Goal: Navigation & Orientation: Understand site structure

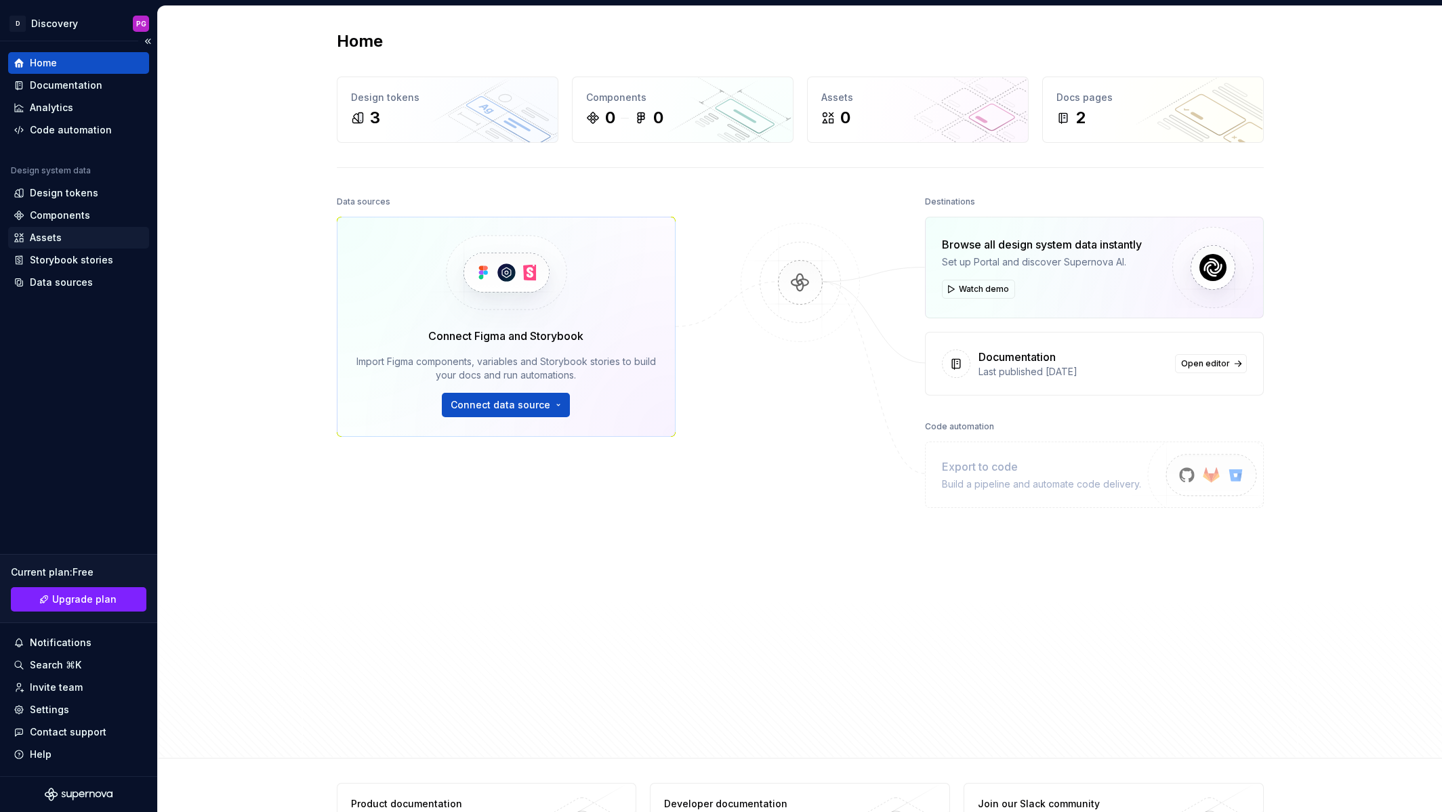
click at [47, 239] on div "Assets" at bounding box center [46, 238] width 32 height 14
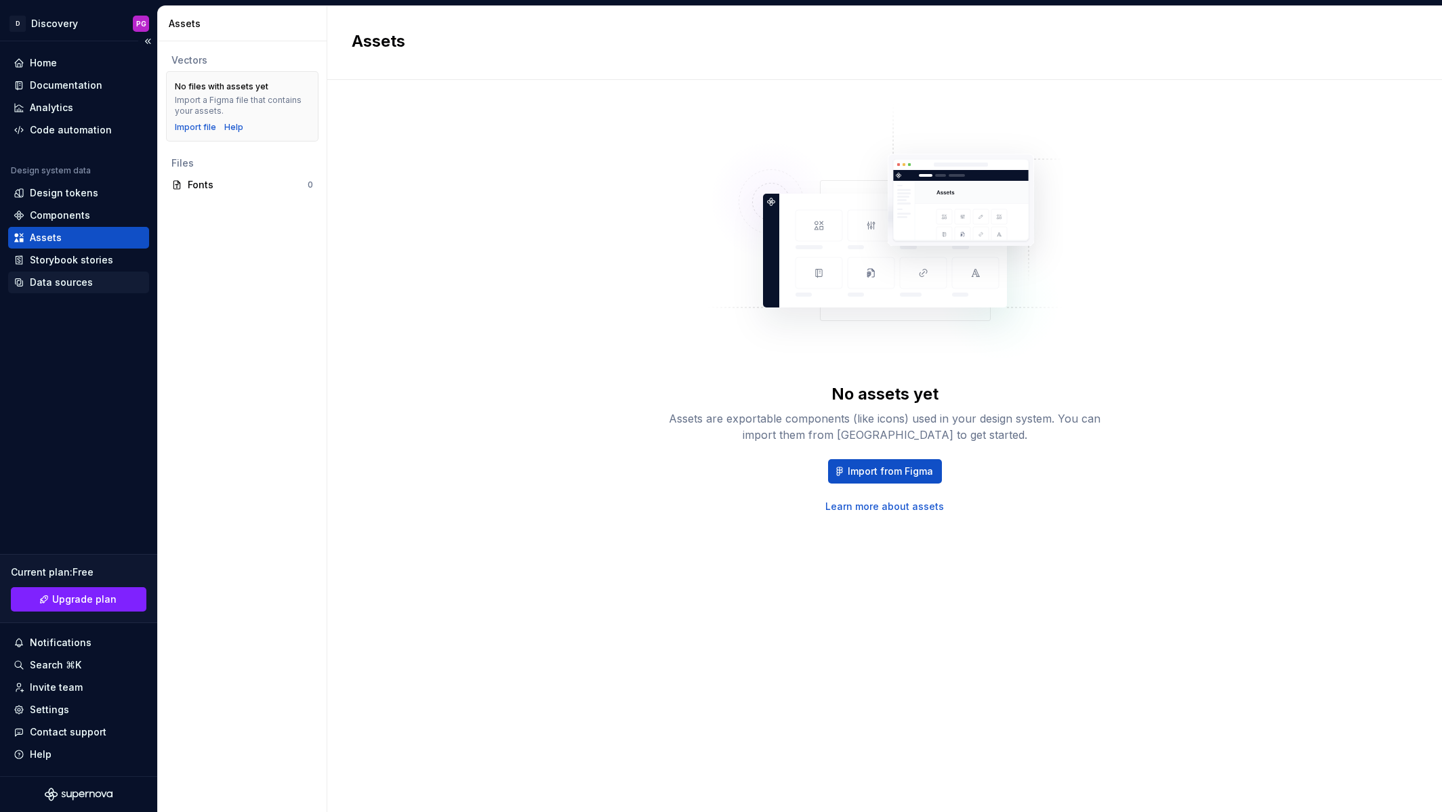
click at [49, 278] on div "Data sources" at bounding box center [61, 283] width 63 height 14
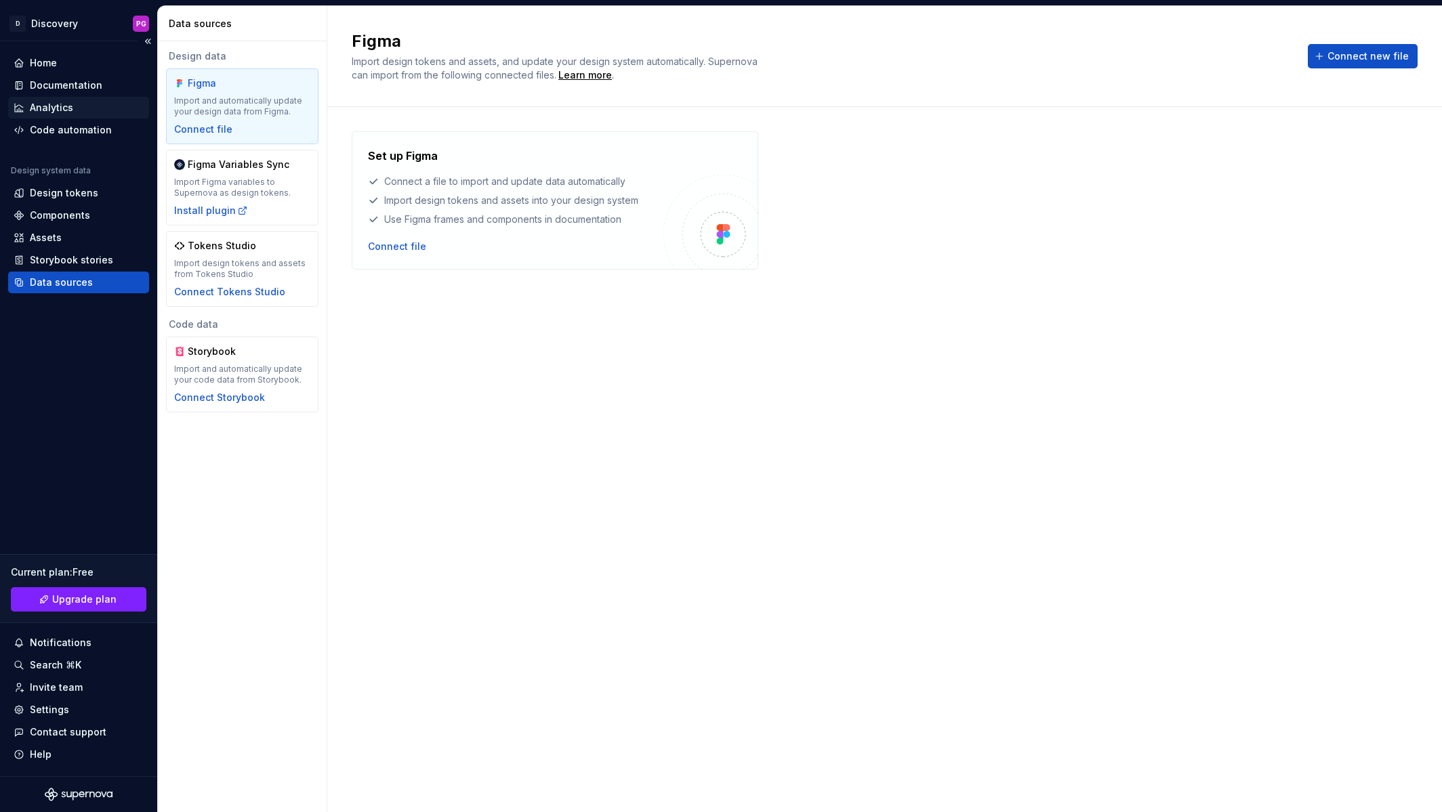
click at [58, 104] on div "Analytics" at bounding box center [51, 108] width 43 height 14
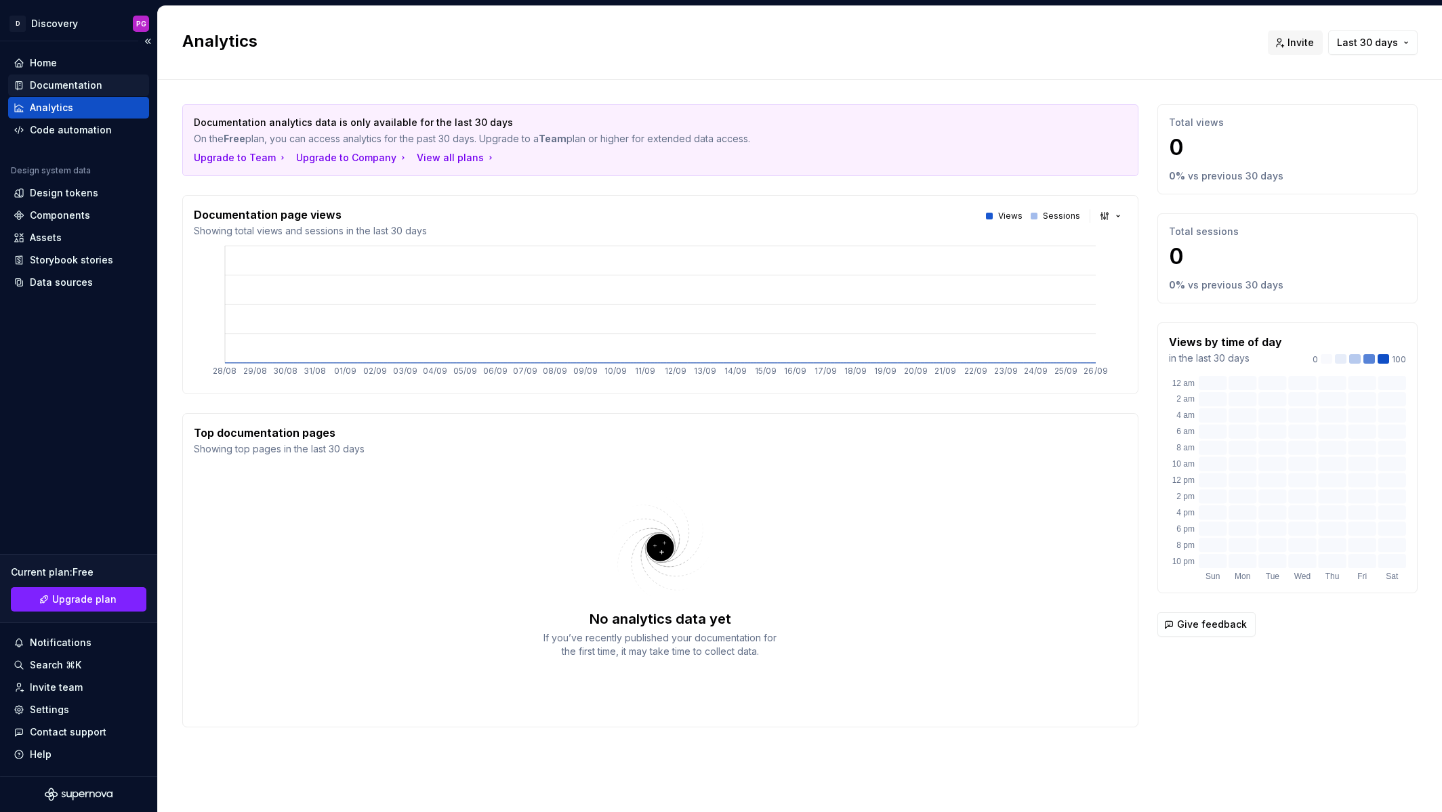
click at [65, 79] on div "Documentation" at bounding box center [66, 86] width 73 height 14
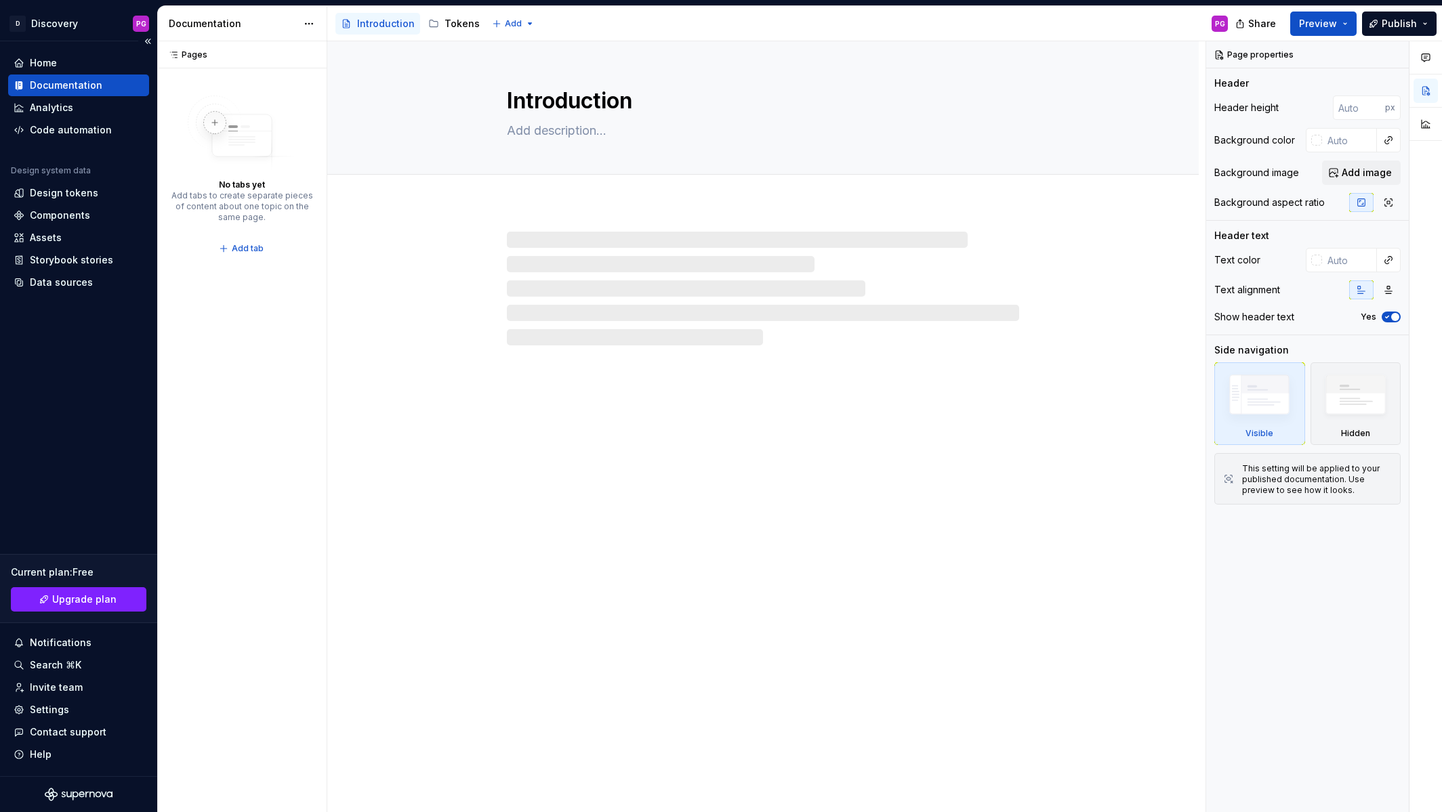
type textarea "*"
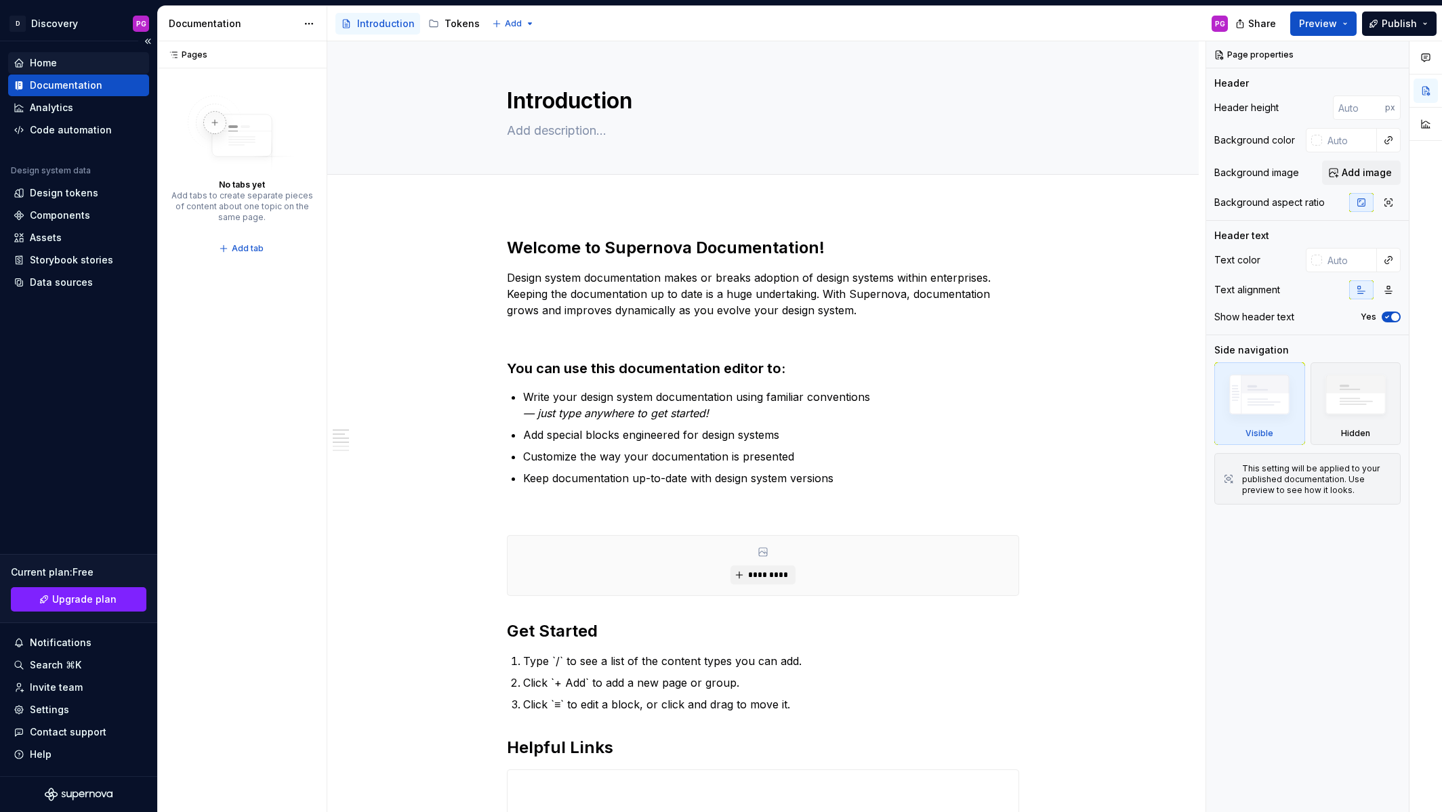
click at [47, 62] on div "Home" at bounding box center [43, 63] width 27 height 14
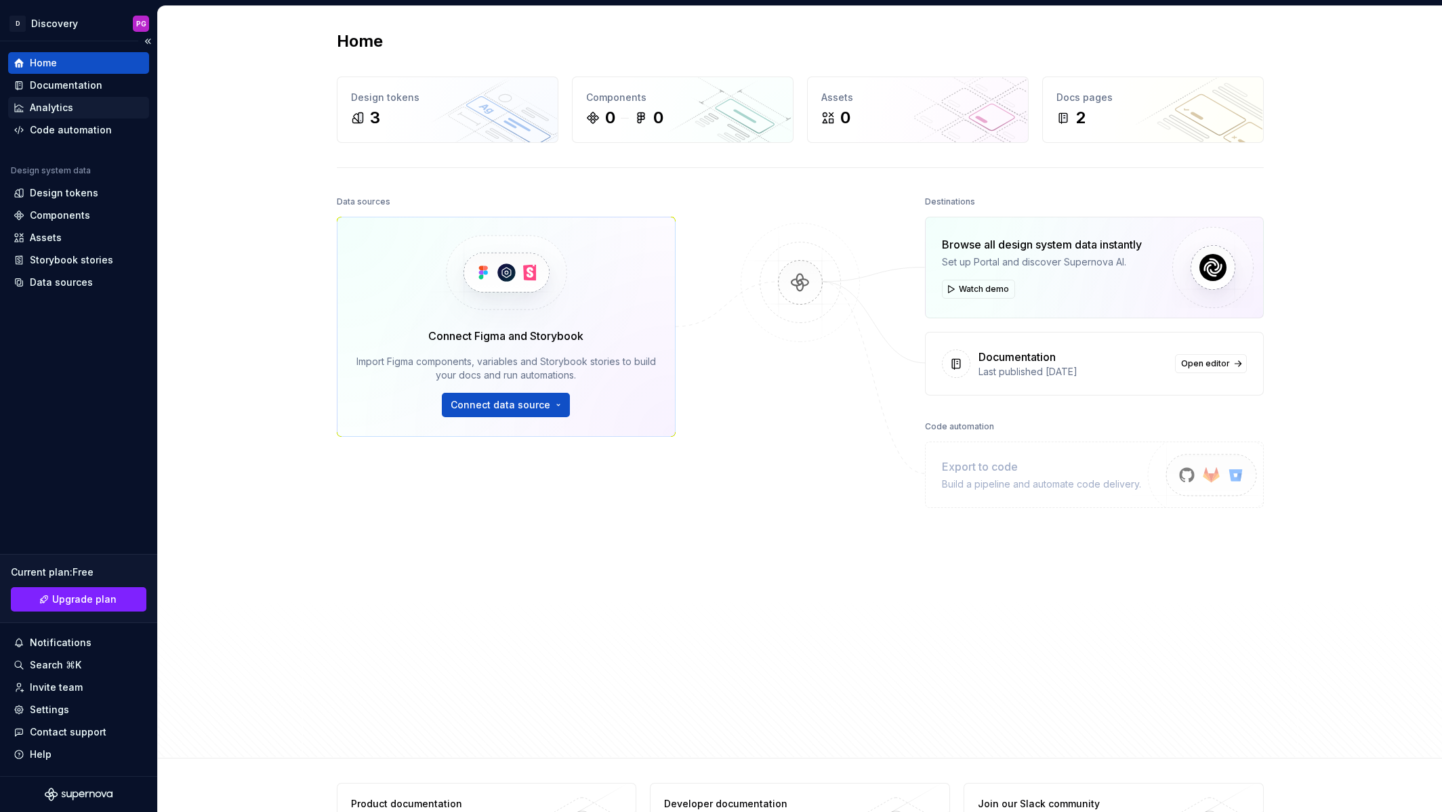
click at [61, 104] on div "Analytics" at bounding box center [51, 108] width 43 height 14
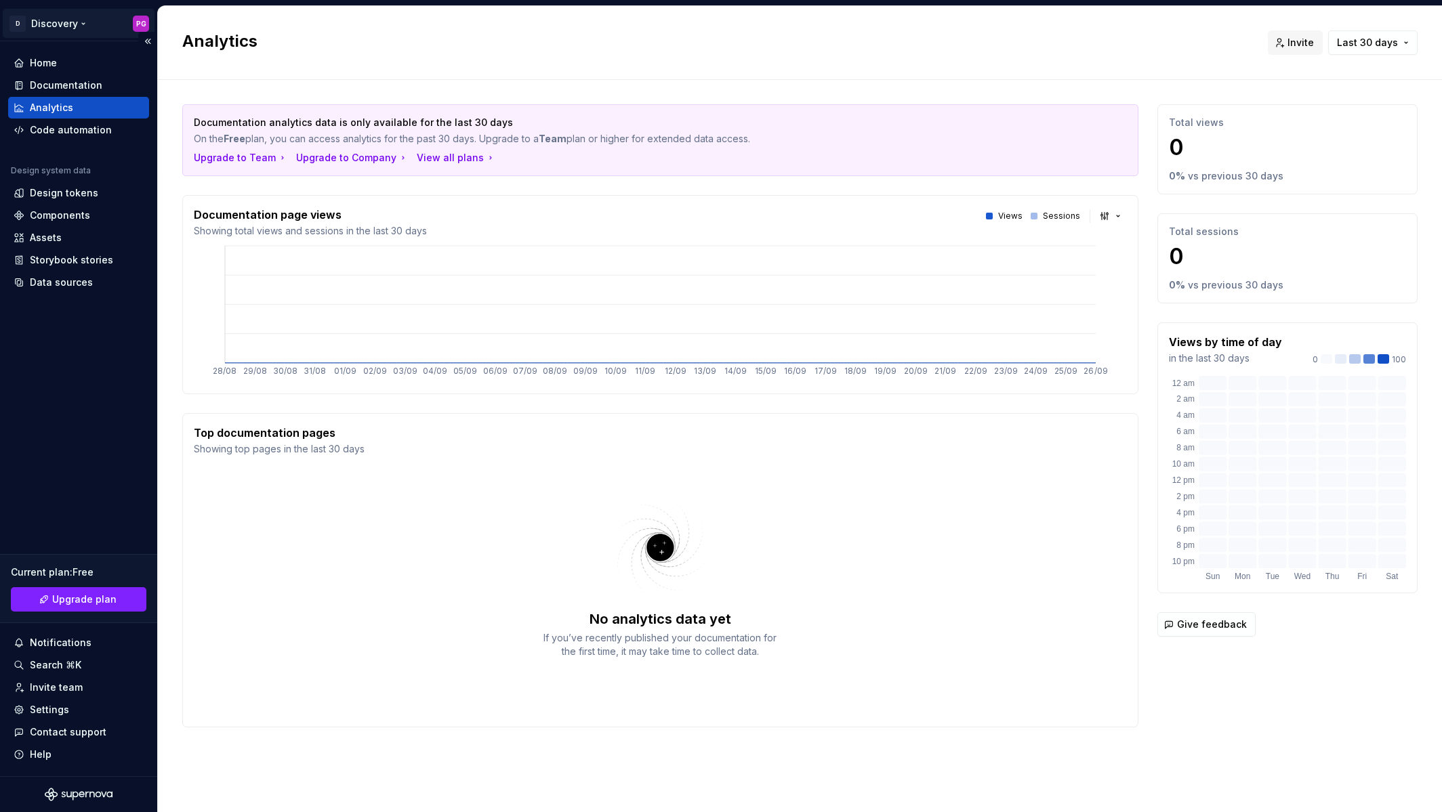
click at [144, 24] on html "D Discovery PG Home Documentation Analytics Code automation Design system data …" at bounding box center [721, 406] width 1442 height 812
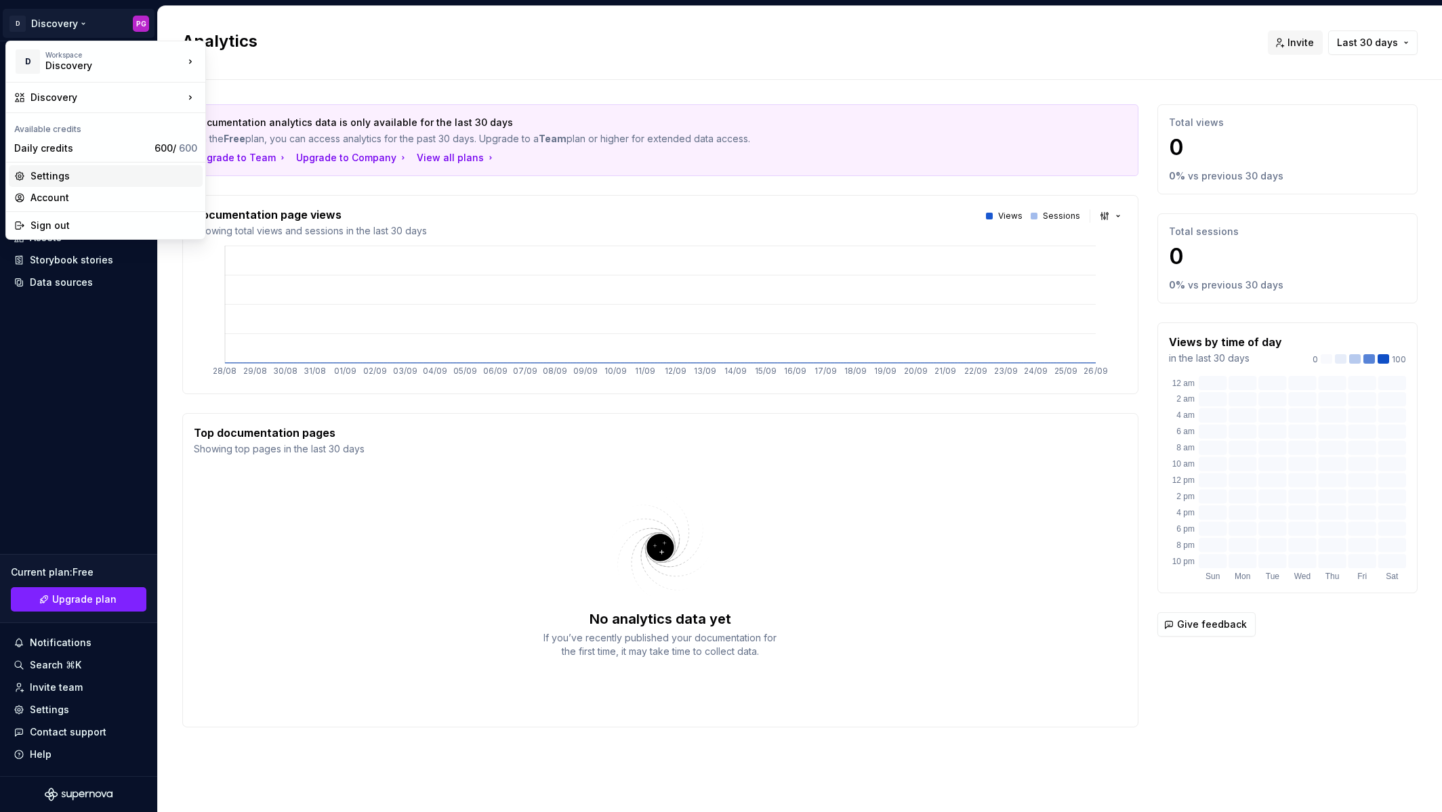
click at [62, 173] on div "Settings" at bounding box center [113, 176] width 167 height 14
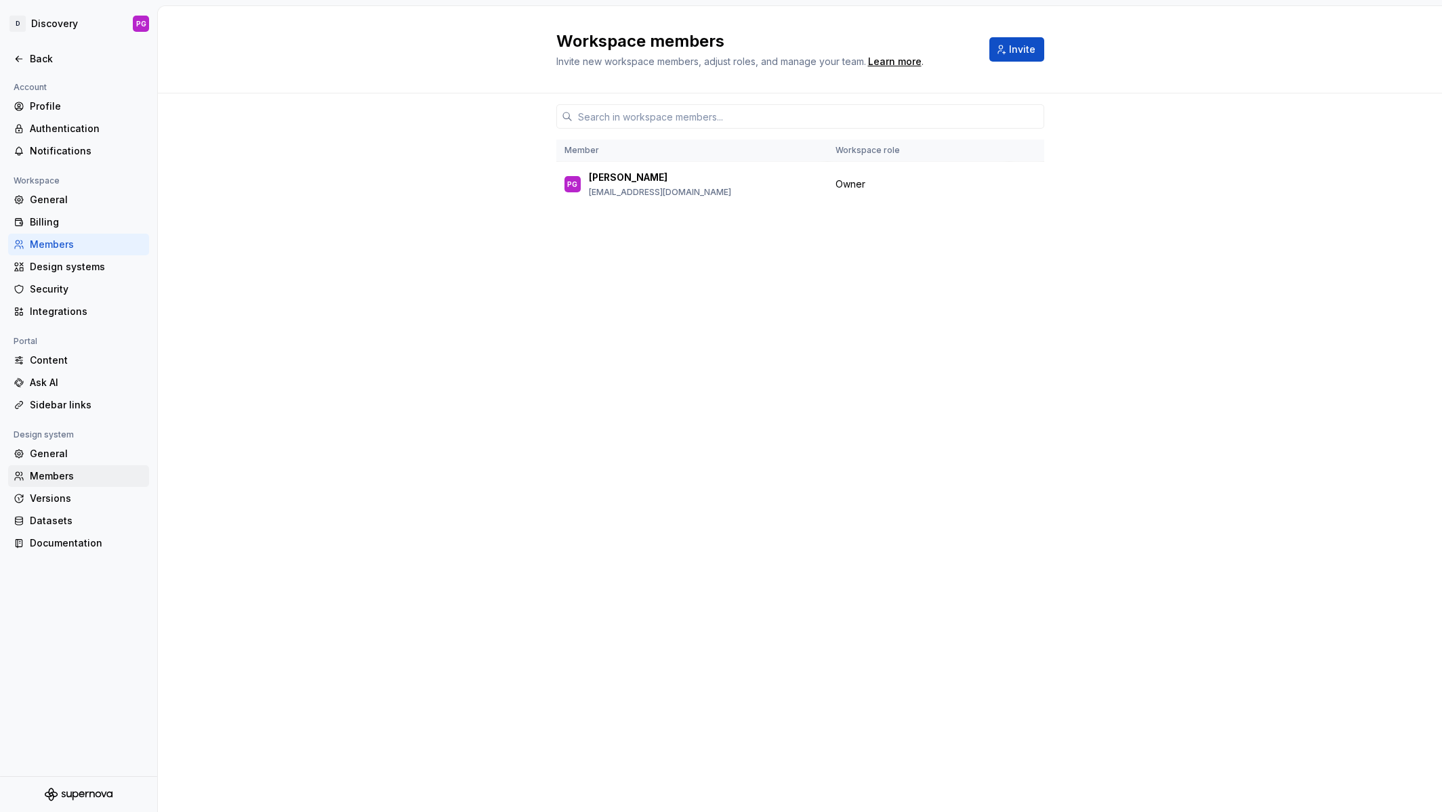
click at [49, 474] on div "Members" at bounding box center [87, 477] width 114 height 14
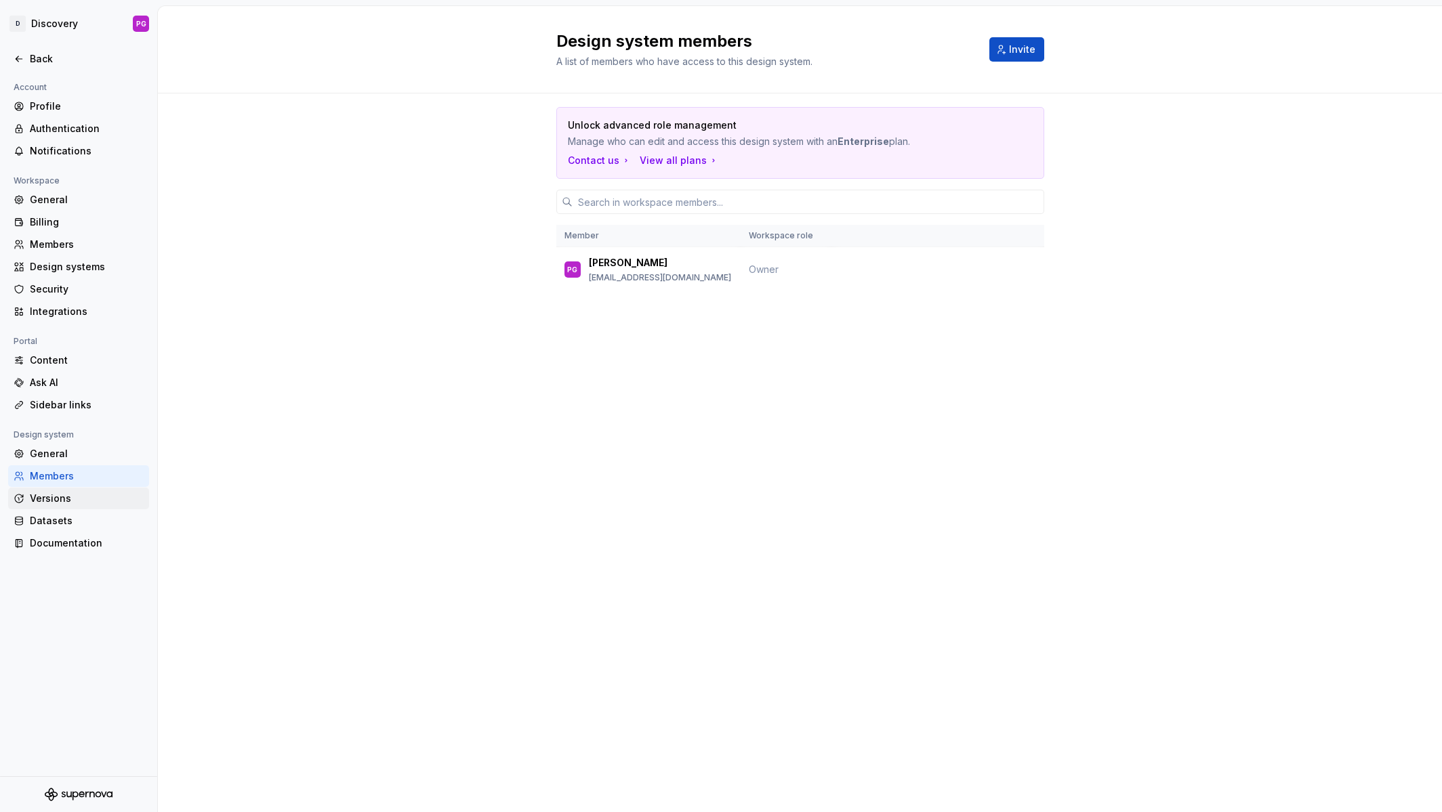
click at [47, 498] on div "Versions" at bounding box center [87, 499] width 114 height 14
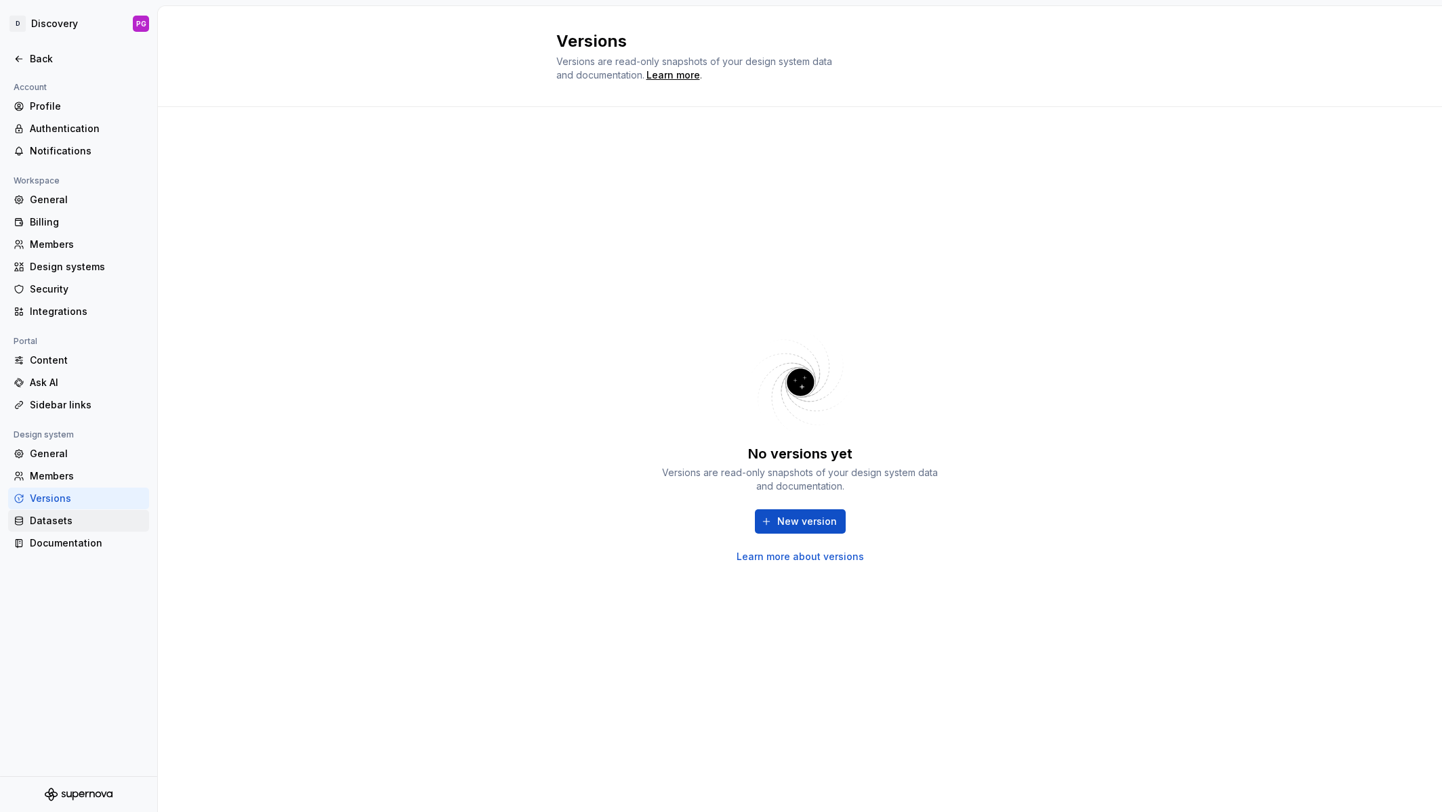
click at [49, 520] on div "Datasets" at bounding box center [87, 521] width 114 height 14
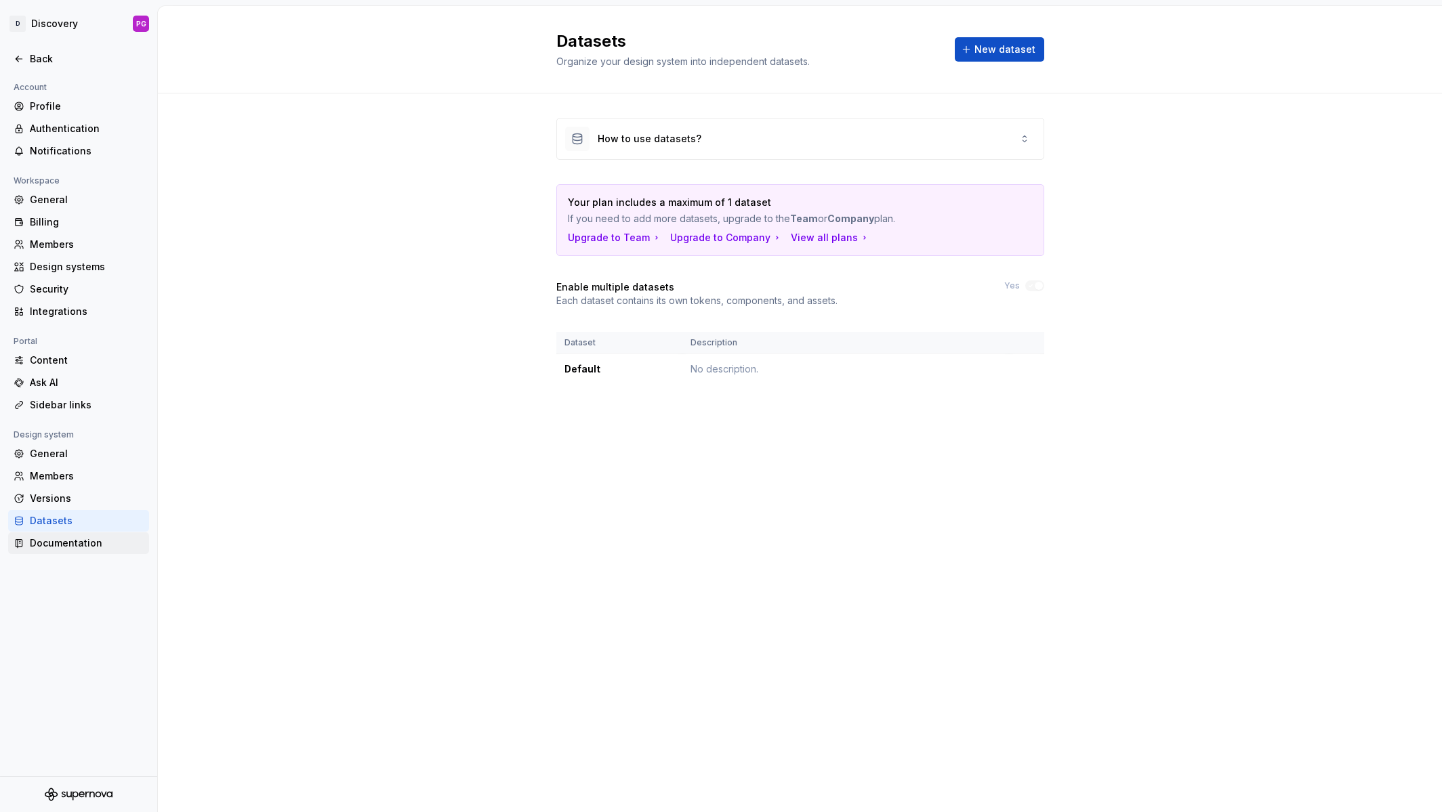
click at [54, 541] on div "Documentation" at bounding box center [87, 544] width 114 height 14
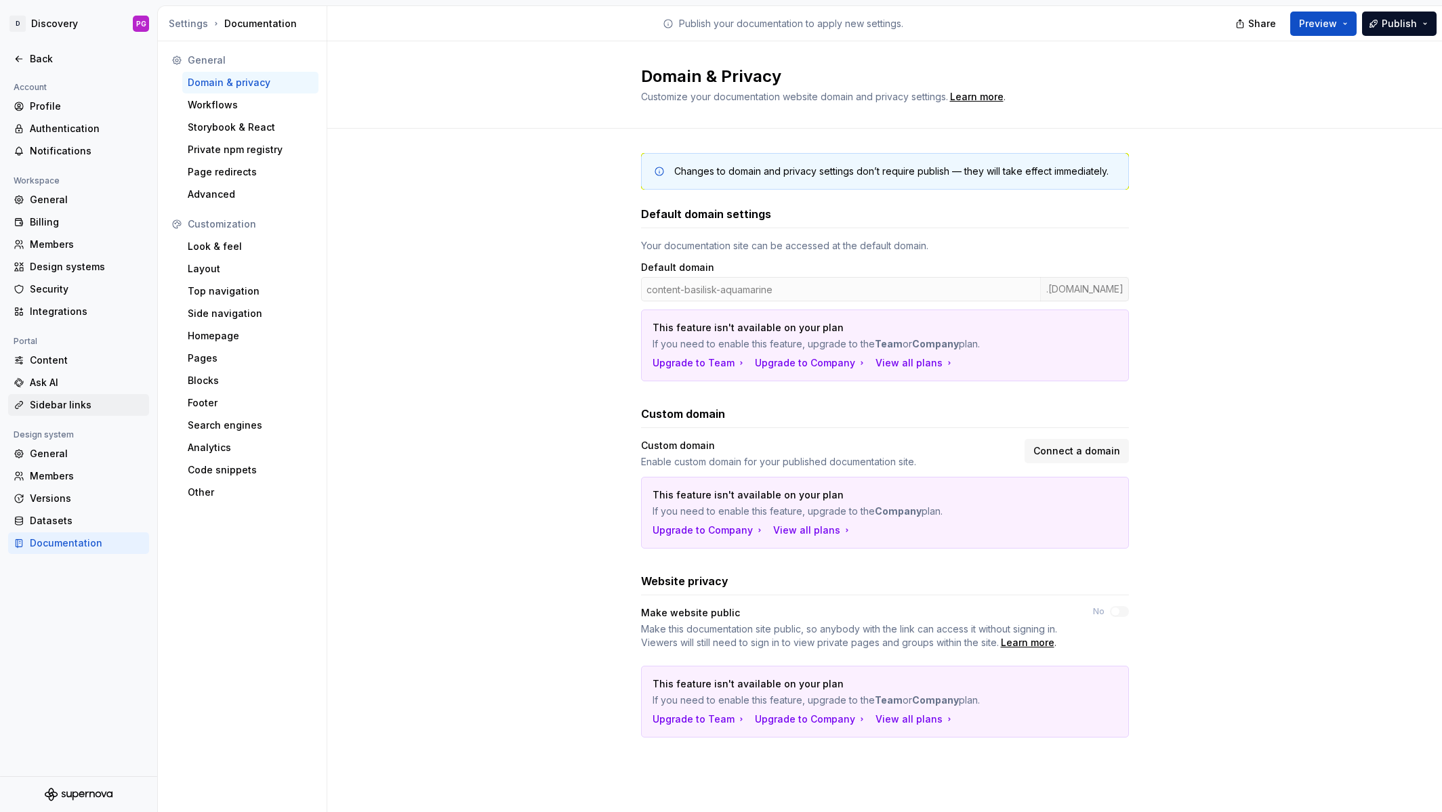
click at [54, 401] on div "Sidebar links" at bounding box center [87, 405] width 114 height 14
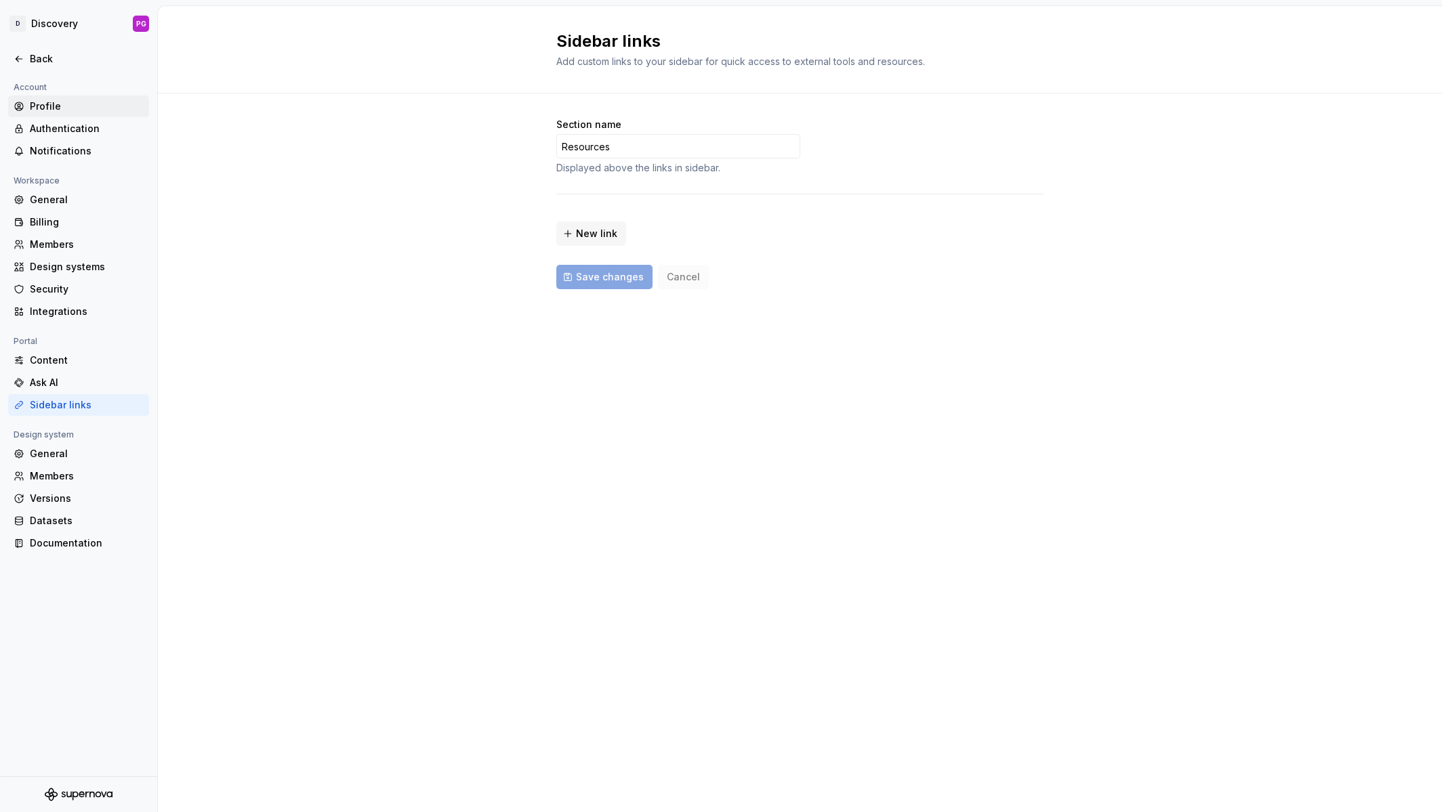
click at [45, 102] on div "Profile" at bounding box center [87, 107] width 114 height 14
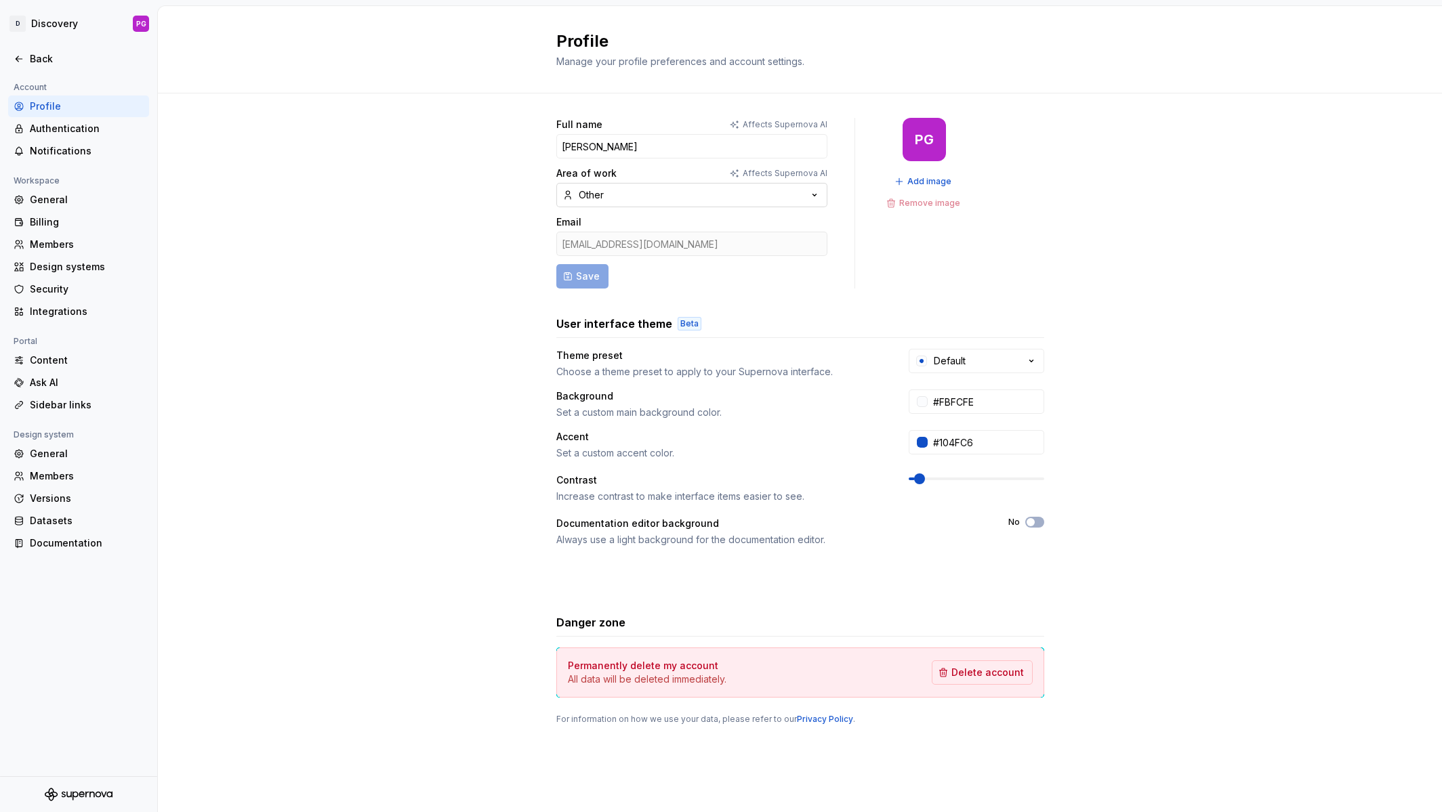
click at [616, 187] on button "Other" at bounding box center [691, 195] width 271 height 24
click at [611, 191] on button "Other" at bounding box center [691, 195] width 271 height 24
